Goal: Information Seeking & Learning: Understand process/instructions

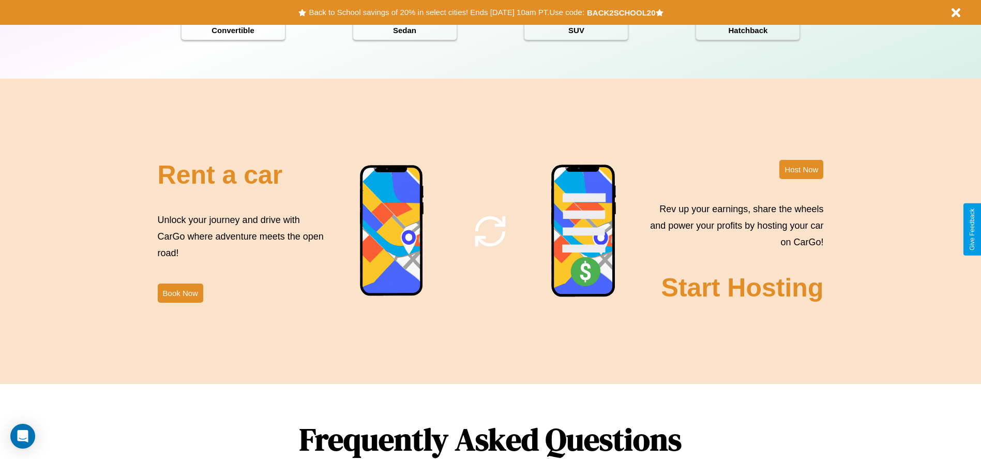
scroll to position [1484, 0]
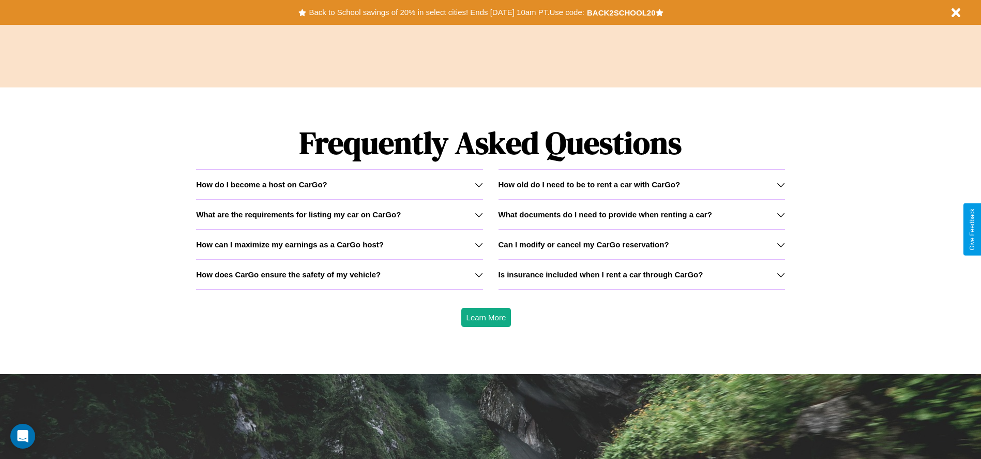
click at [781, 214] on icon at bounding box center [781, 215] width 8 height 8
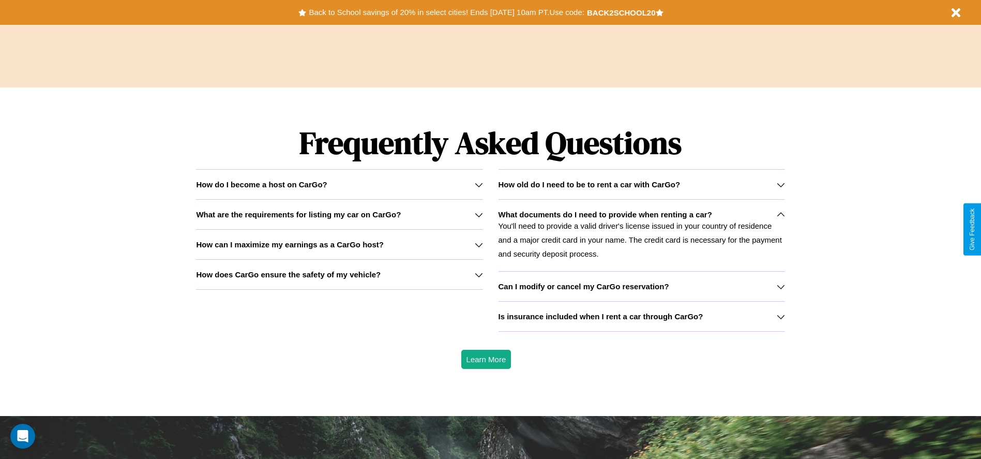
click at [479, 214] on icon at bounding box center [479, 215] width 8 height 8
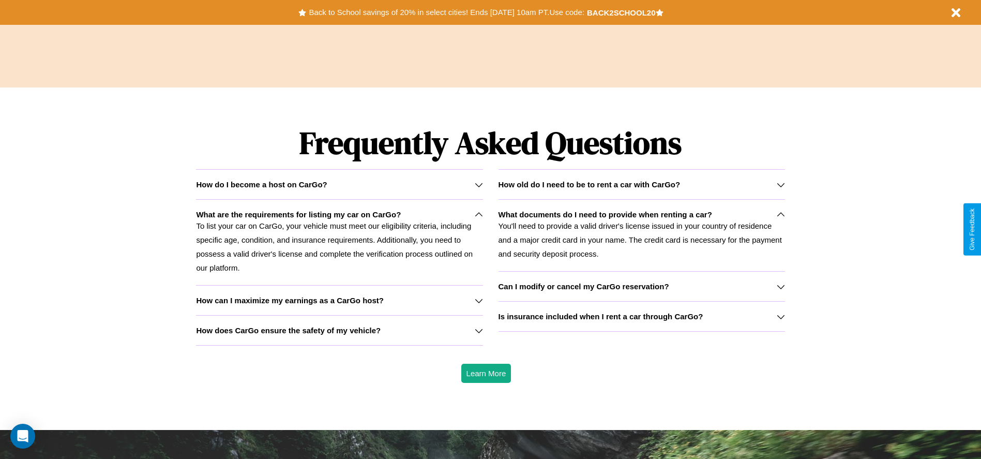
click at [339, 184] on div "How do I become a host on CarGo?" at bounding box center [339, 184] width 287 height 9
click at [642, 286] on h3 "Can I modify or cancel my CarGo reservation?" at bounding box center [584, 286] width 171 height 9
click at [339, 330] on h3 "How does CarGo ensure the safety of my vehicle?" at bounding box center [288, 330] width 185 height 9
click at [339, 242] on p "To list your car on CarGo, your vehicle must meet our eligibility criteria, inc…" at bounding box center [339, 247] width 287 height 56
click at [339, 184] on div "How do I become a host on CarGo?" at bounding box center [339, 184] width 287 height 9
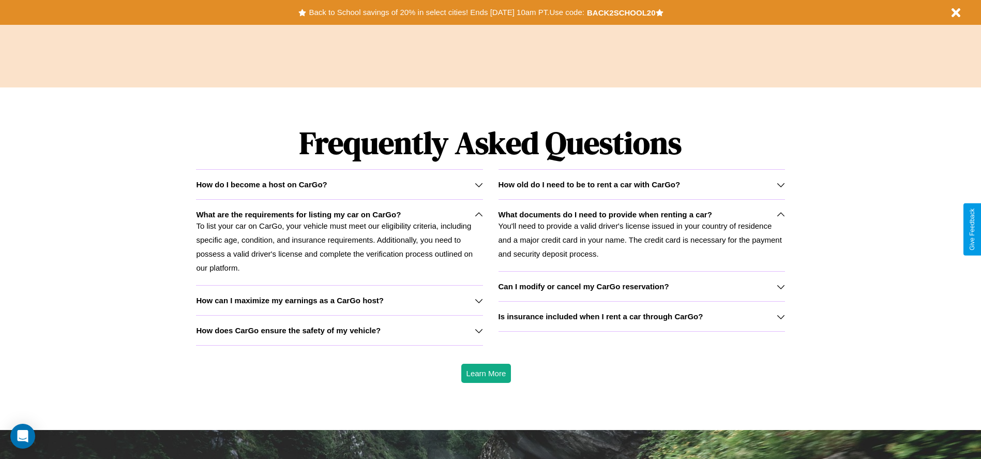
scroll to position [0, 0]
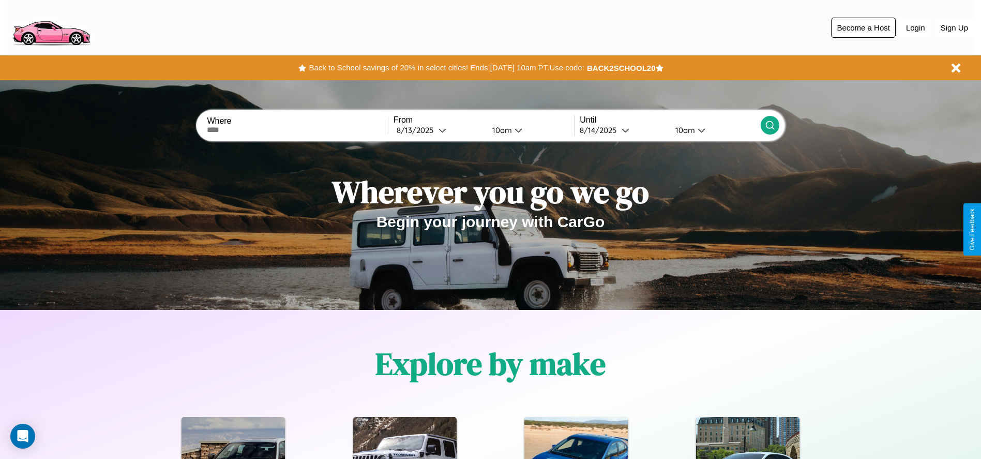
click at [864, 27] on button "Become a Host" at bounding box center [863, 28] width 65 height 20
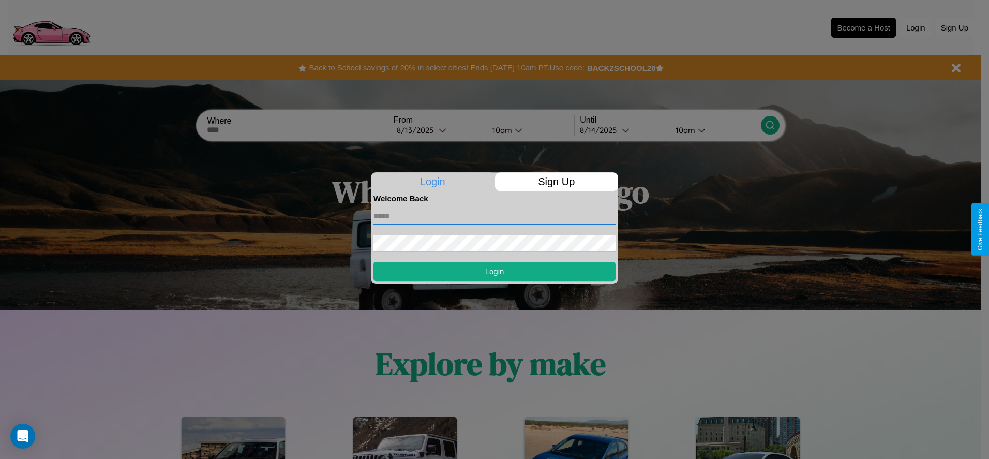
click at [495, 216] on input "text" at bounding box center [495, 216] width 242 height 17
type input "**********"
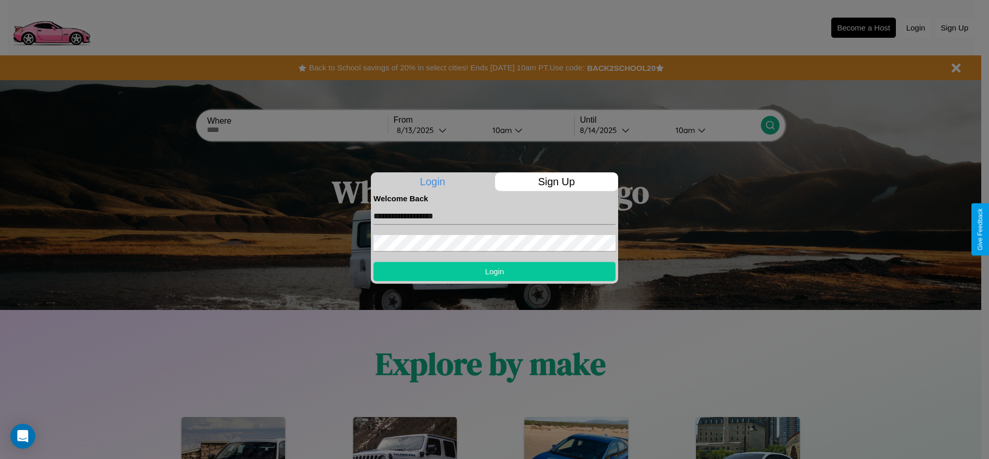
click at [495, 271] on button "Login" at bounding box center [495, 271] width 242 height 19
